Goal: Navigation & Orientation: Go to known website

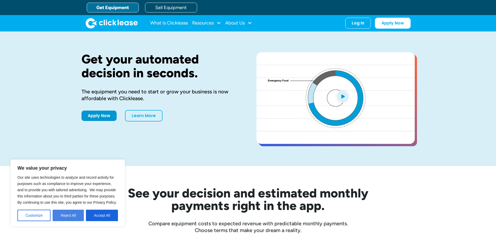
click at [72, 213] on button "Reject All" at bounding box center [68, 215] width 31 height 11
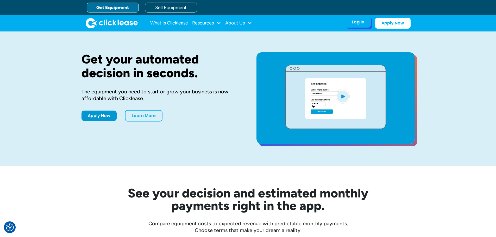
click at [365, 25] on div "Log In" at bounding box center [358, 22] width 13 height 5
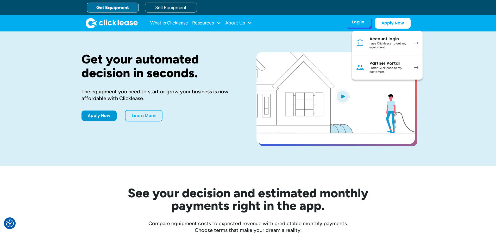
click at [409, 42] on div "Account login" at bounding box center [389, 38] width 39 height 5
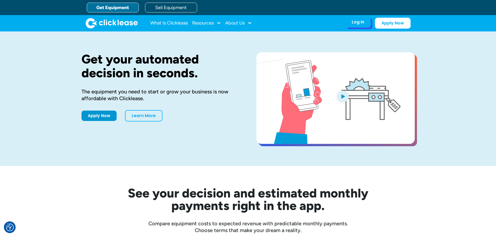
click at [371, 27] on div "Log In Account login I use Clicklease to get my equipment Partner Portal I offe…" at bounding box center [358, 22] width 26 height 11
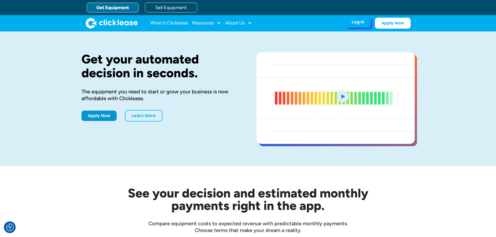
click at [365, 24] on div "Log In" at bounding box center [358, 22] width 13 height 5
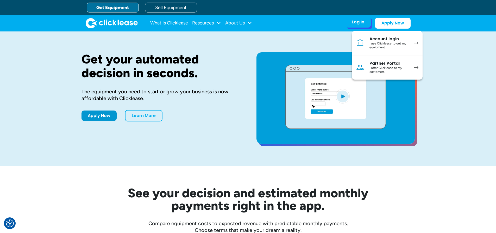
click at [409, 42] on div "Account login" at bounding box center [389, 38] width 39 height 5
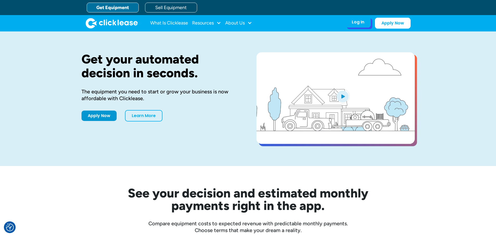
click at [365, 25] on div "Log In" at bounding box center [358, 22] width 13 height 5
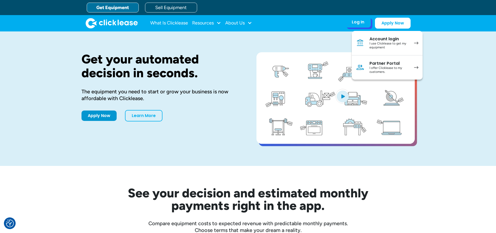
click at [409, 49] on div "I use Clicklease to get my equipment" at bounding box center [389, 46] width 39 height 8
